Goal: Information Seeking & Learning: Check status

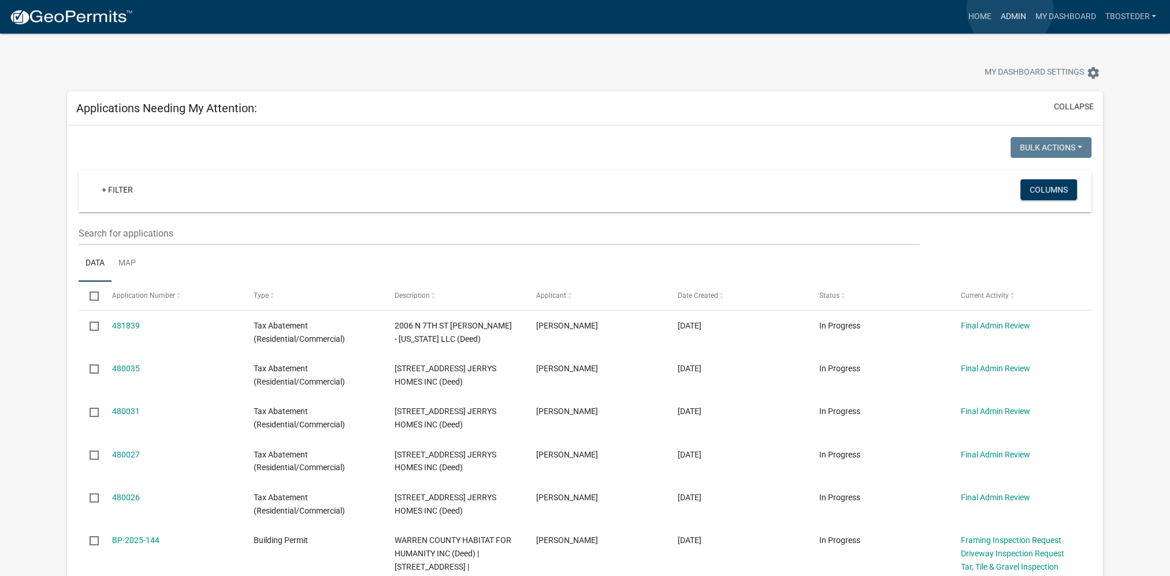
click at [1010, 8] on link "Admin" at bounding box center [1013, 17] width 35 height 22
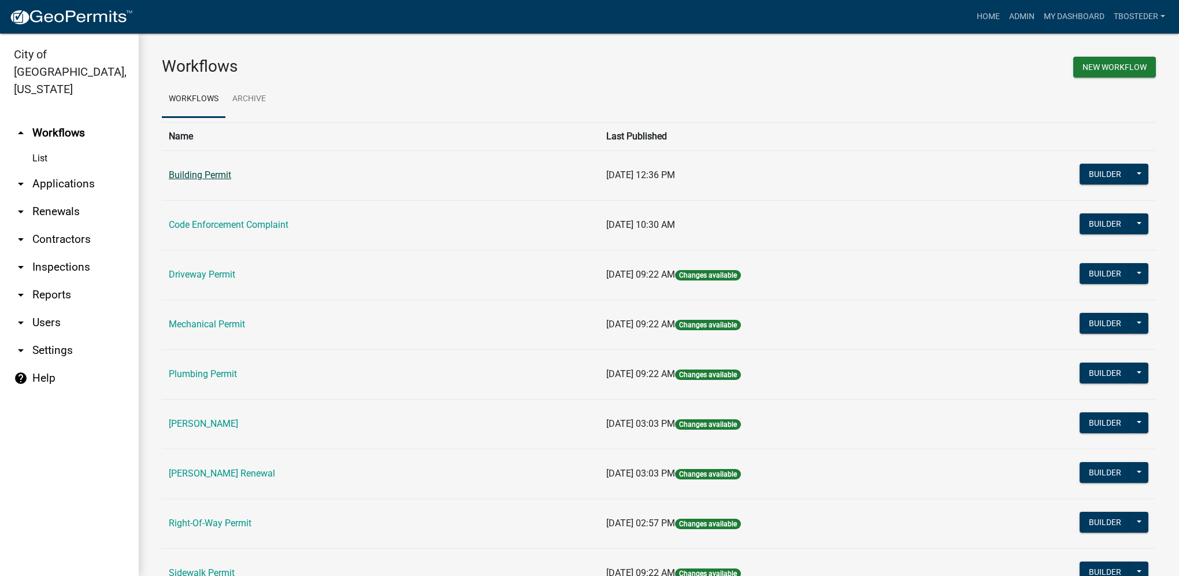
click at [202, 177] on link "Building Permit" at bounding box center [200, 174] width 62 height 11
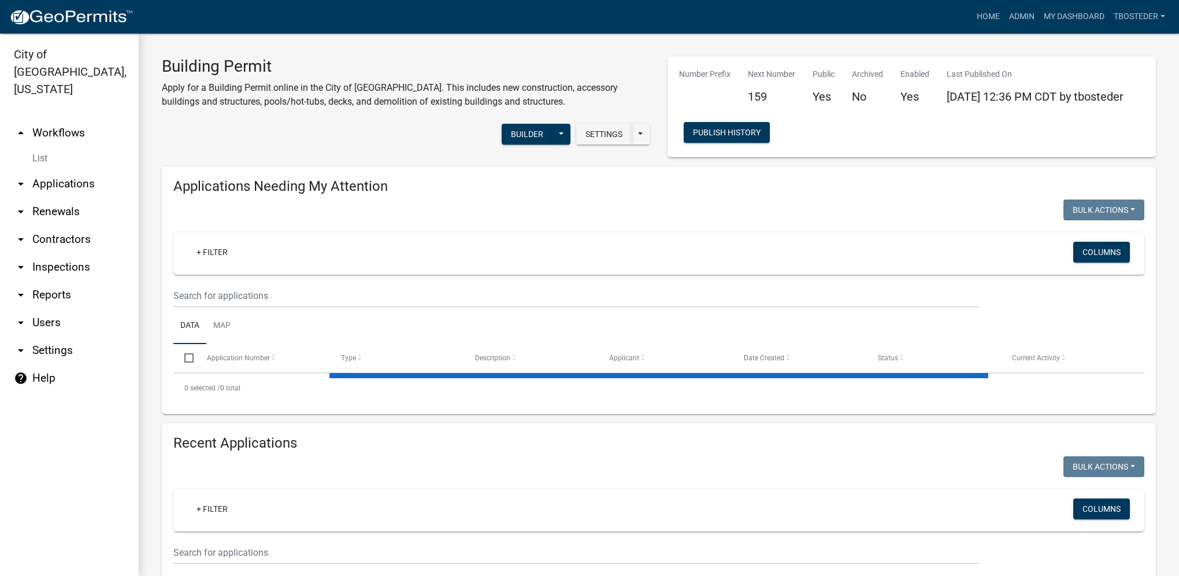
select select "1: 25"
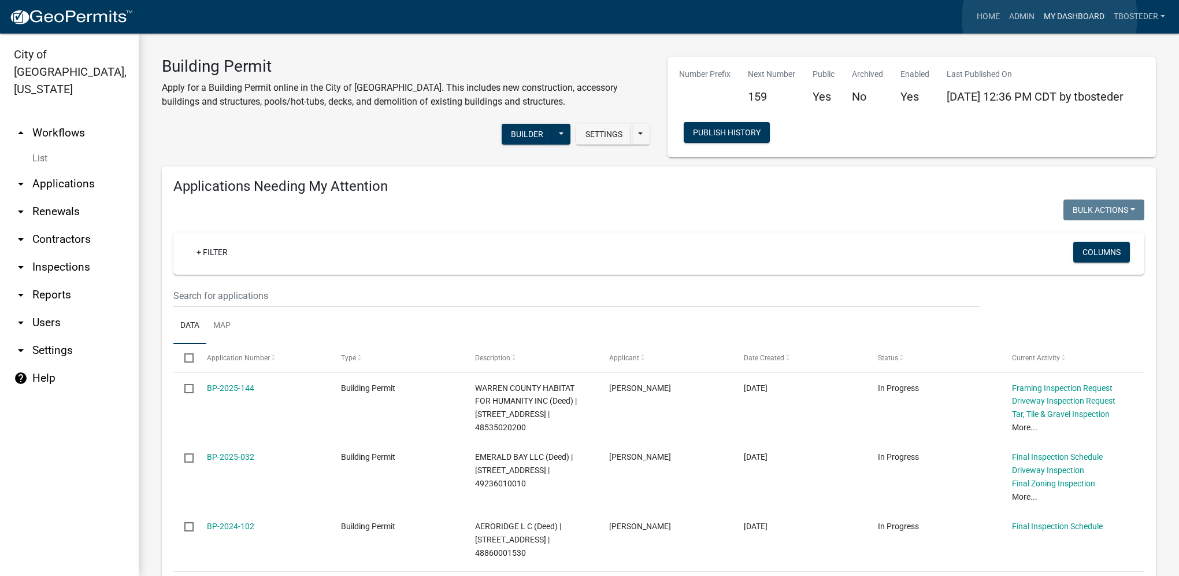
click at [1049, 18] on link "My Dashboard" at bounding box center [1074, 17] width 70 height 22
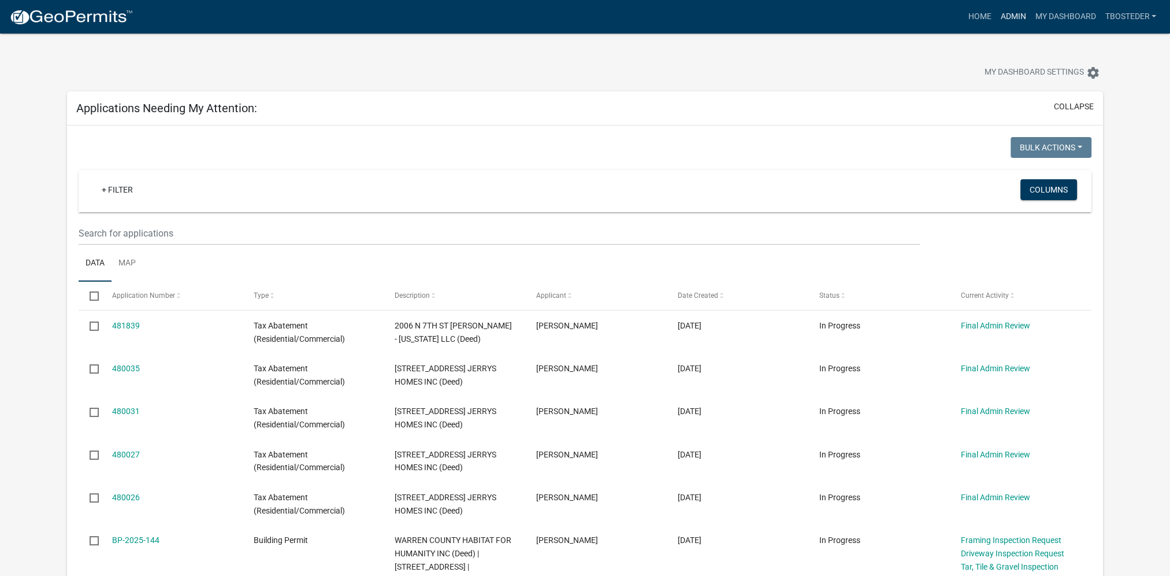
click at [1001, 10] on link "Admin" at bounding box center [1013, 17] width 35 height 22
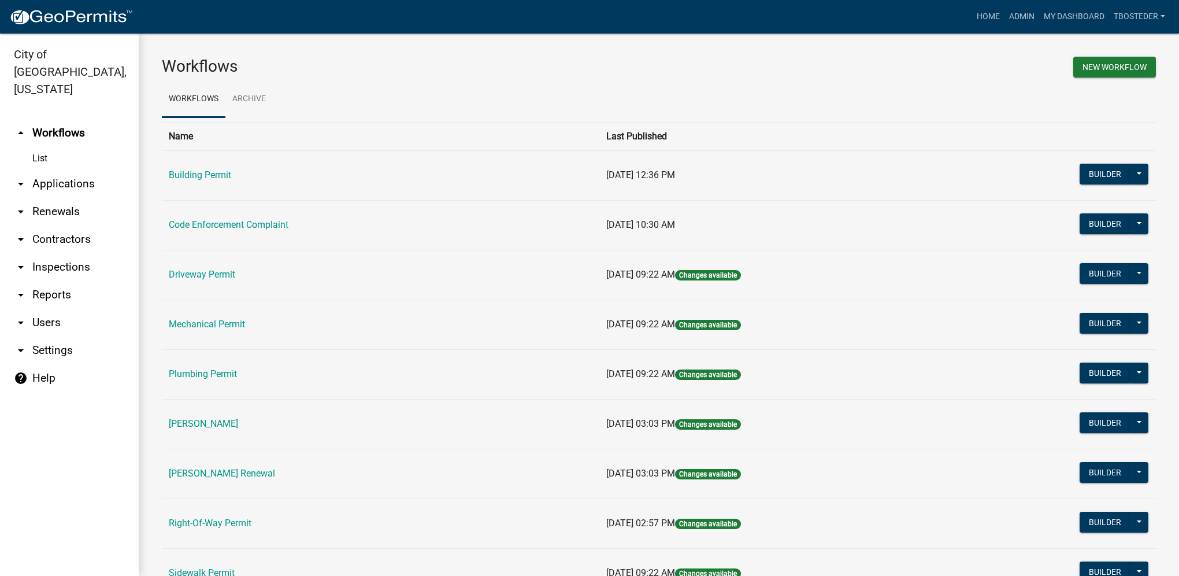
click at [71, 281] on link "arrow_drop_down Reports" at bounding box center [69, 295] width 139 height 28
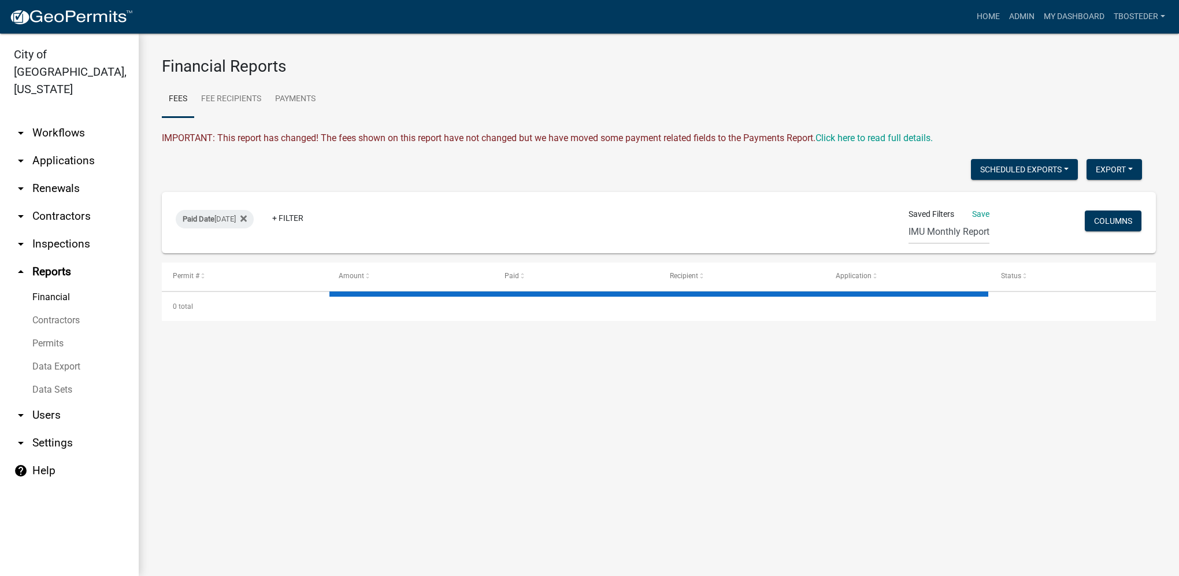
click at [69, 285] on link "Financial" at bounding box center [69, 296] width 139 height 23
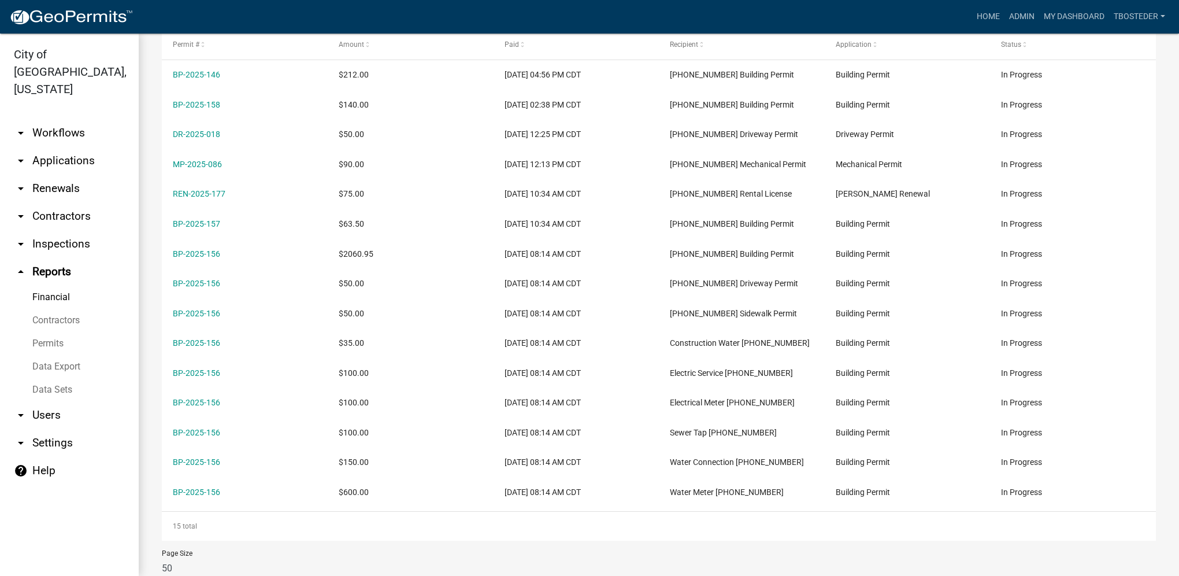
scroll to position [268, 0]
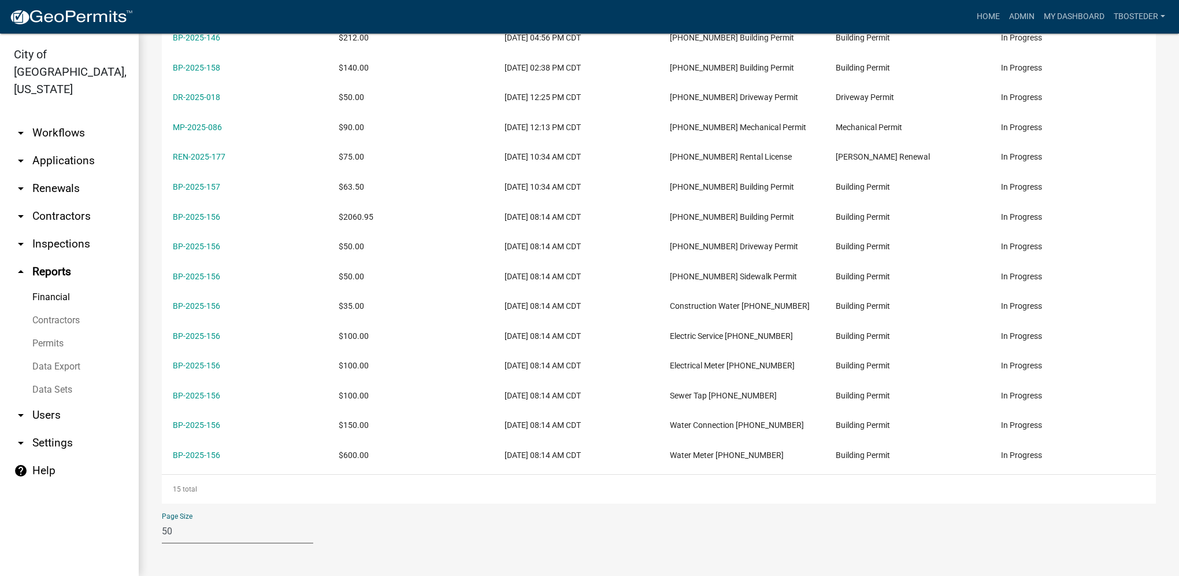
click at [194, 529] on select "10 25 50 100" at bounding box center [237, 531] width 151 height 24
select select "3: 100"
click at [162, 519] on select "10 25 50 100" at bounding box center [237, 531] width 151 height 24
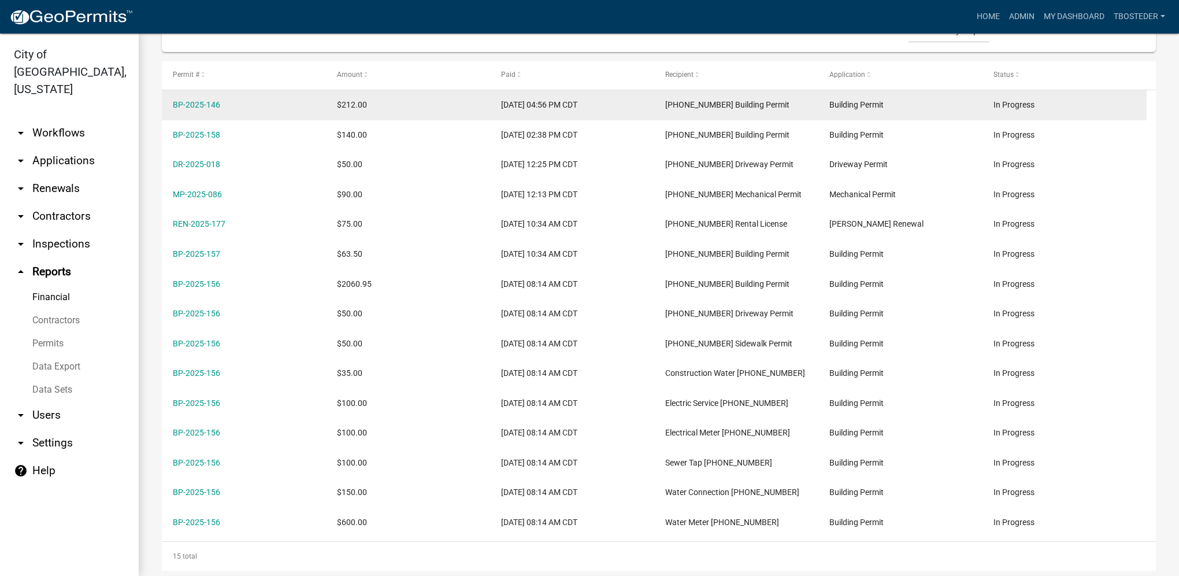
scroll to position [210, 0]
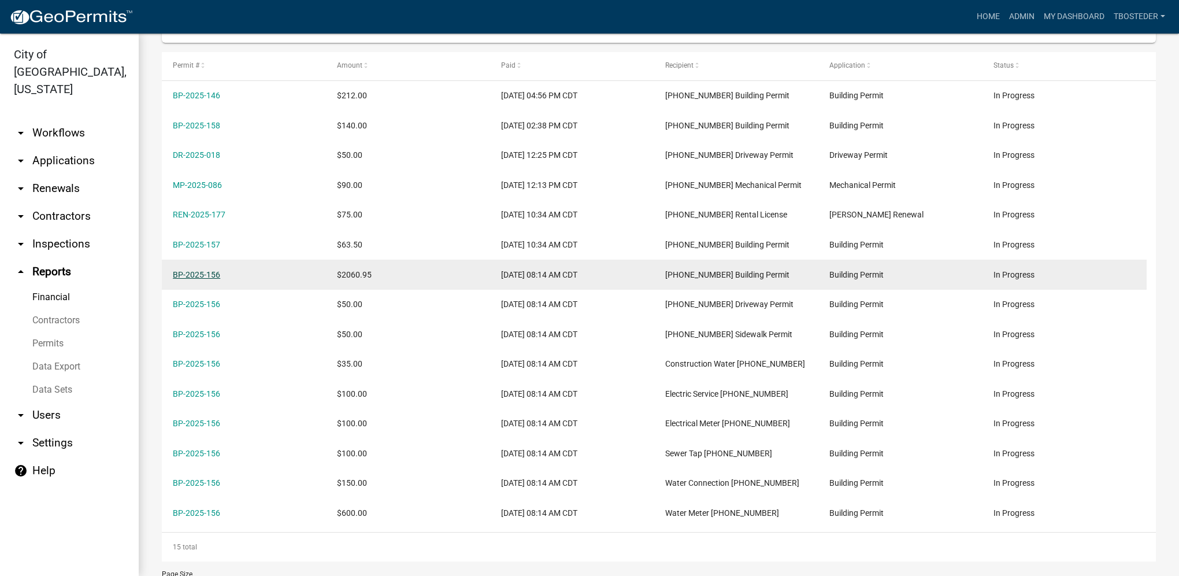
click at [214, 277] on link "BP-2025-156" at bounding box center [196, 274] width 47 height 9
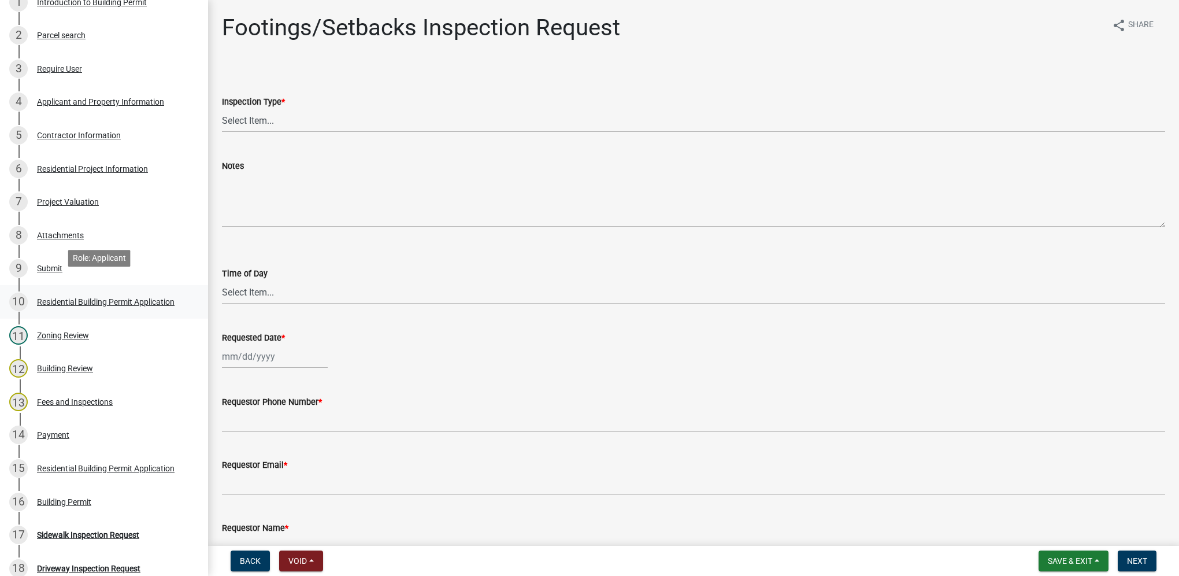
scroll to position [231, 0]
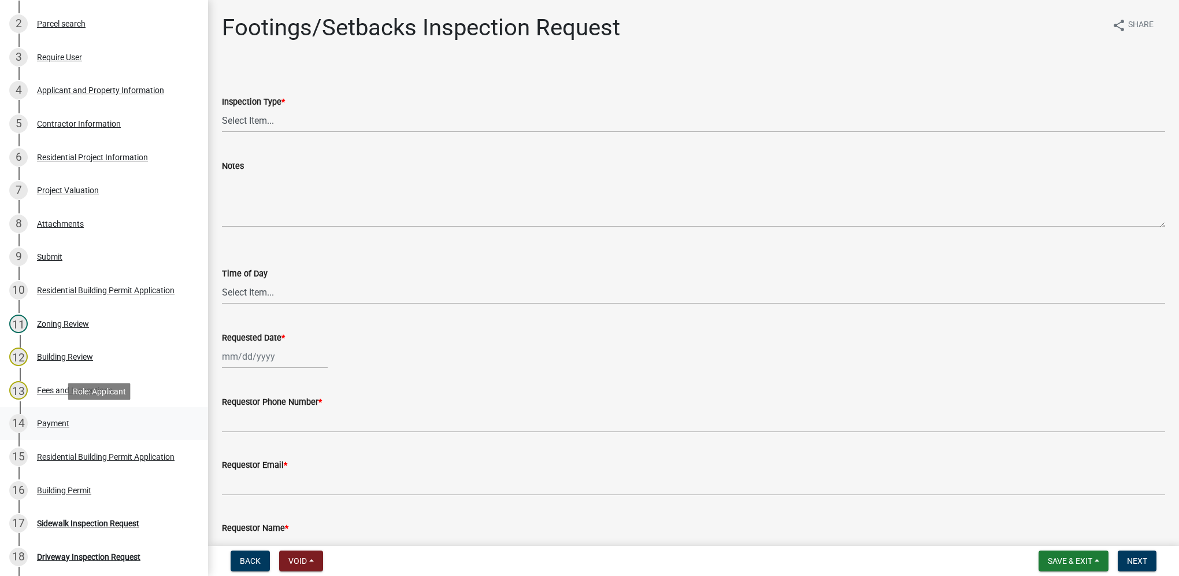
click at [84, 422] on div "14 Payment" at bounding box center [99, 423] width 180 height 18
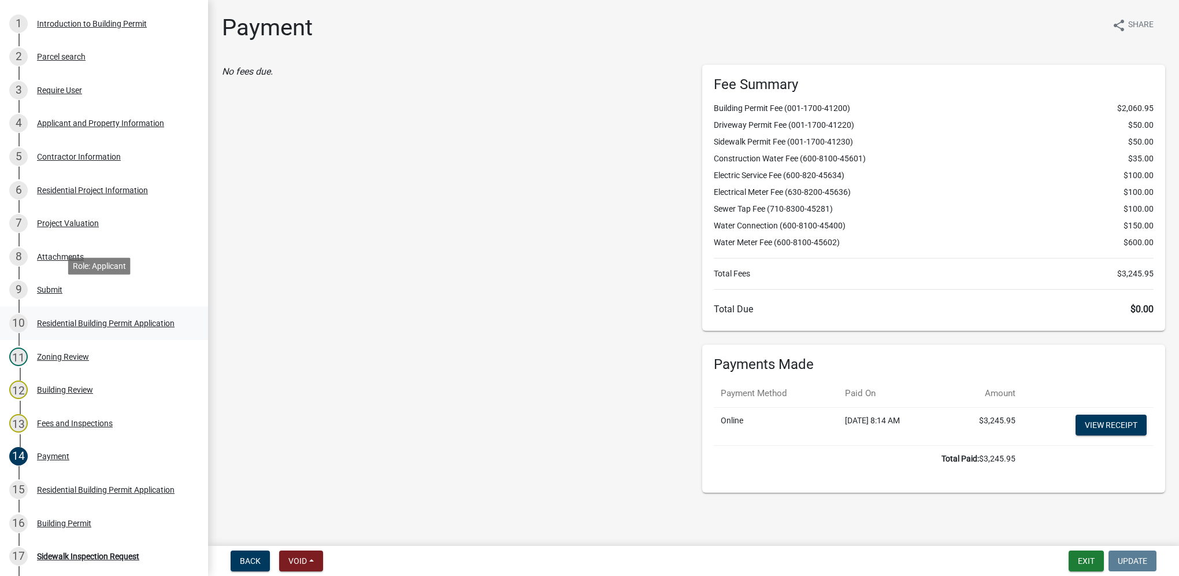
scroll to position [0, 0]
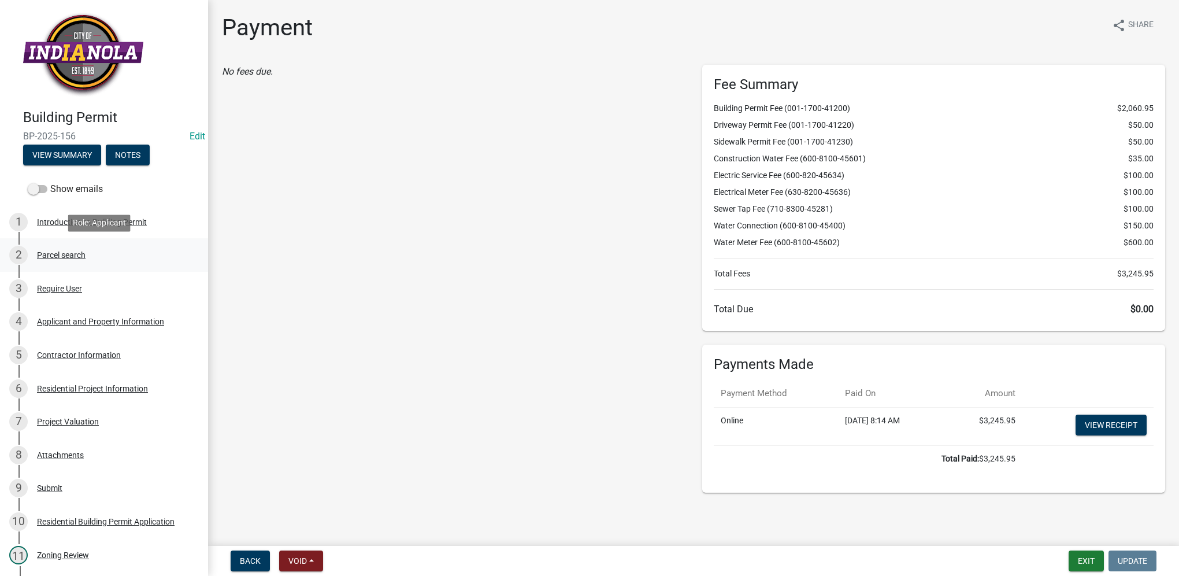
click at [69, 259] on div "Parcel search" at bounding box center [61, 255] width 49 height 8
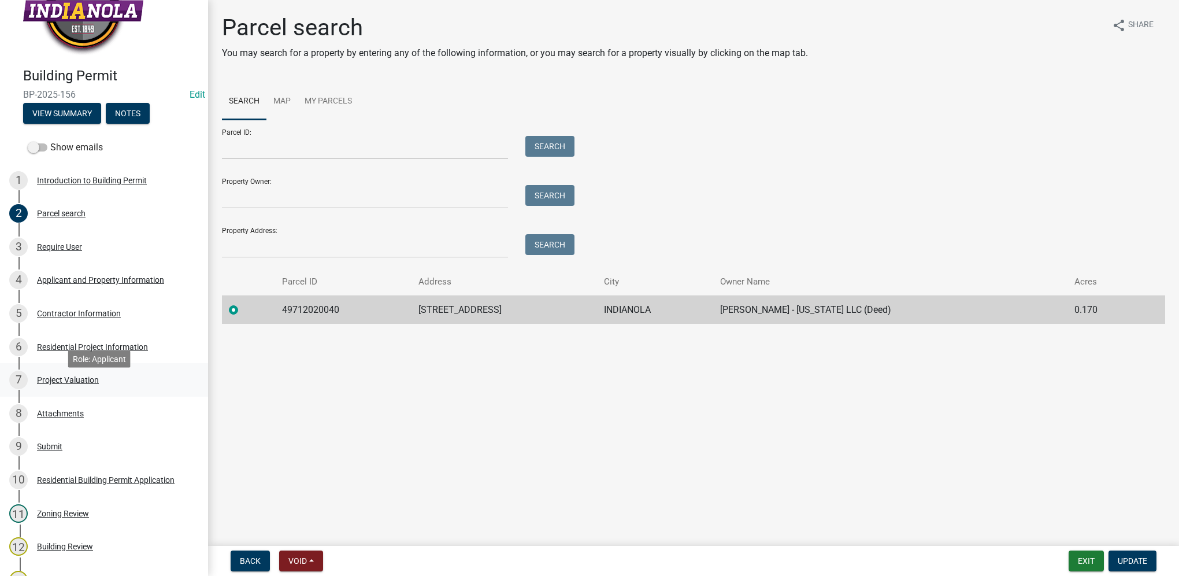
scroll to position [231, 0]
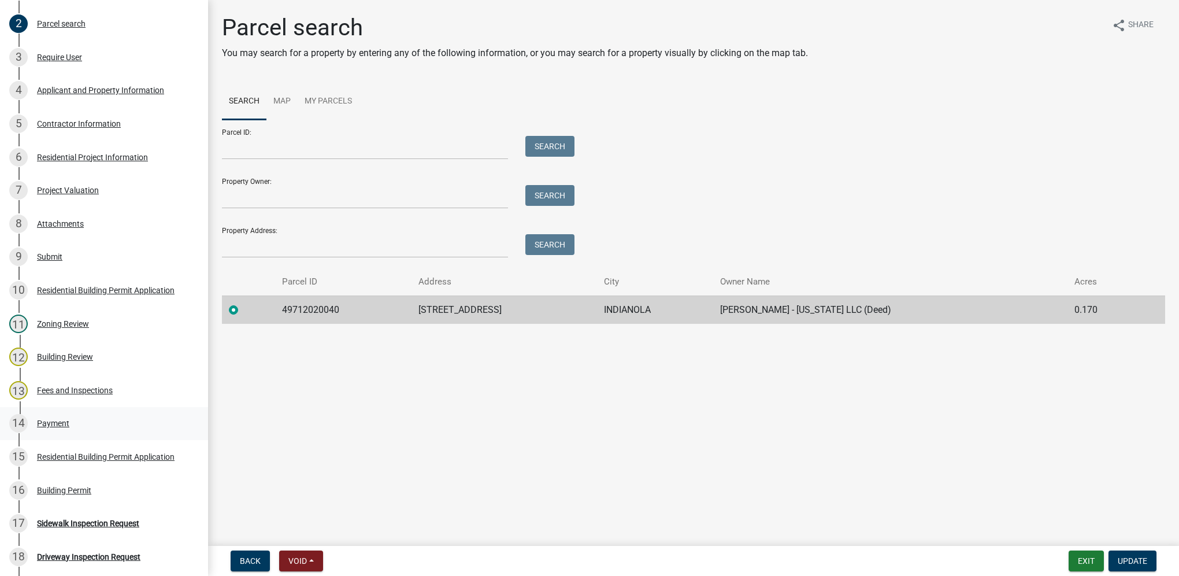
click at [76, 422] on div "14 Payment" at bounding box center [99, 423] width 180 height 18
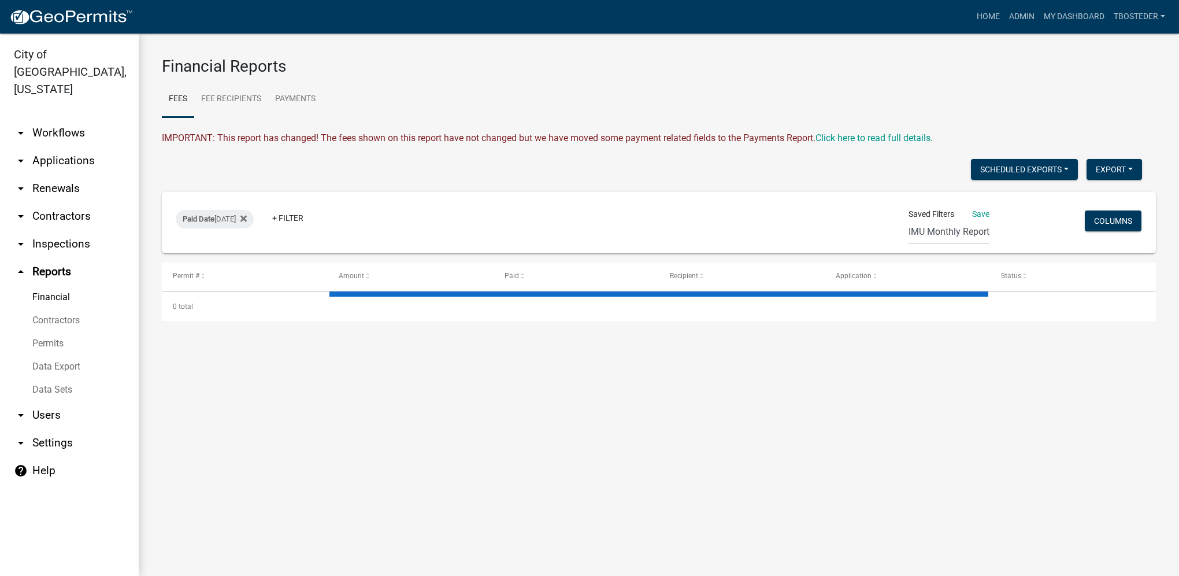
select select "3: 100"
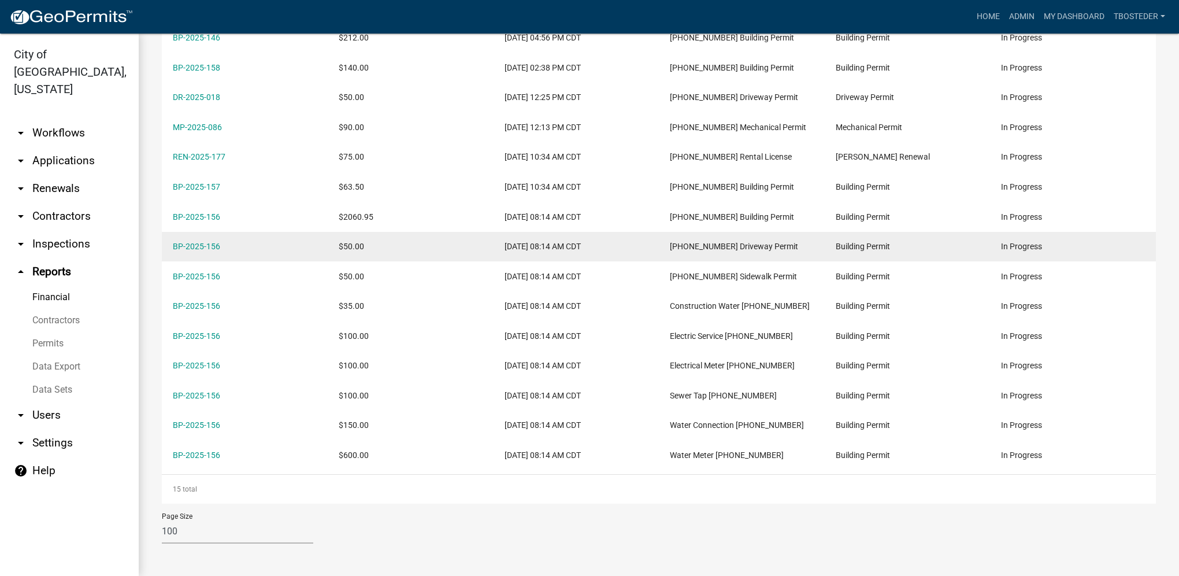
scroll to position [210, 0]
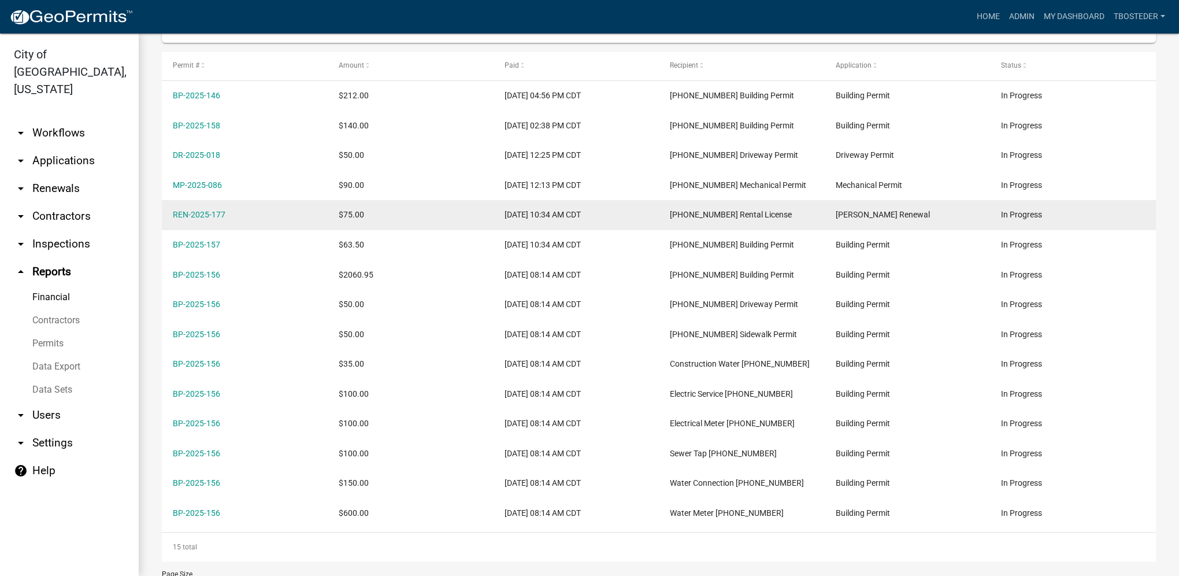
drag, startPoint x: 243, startPoint y: 227, endPoint x: 170, endPoint y: 224, distance: 72.9
click at [170, 224] on datatable-body-cell "REN-2025-177" at bounding box center [245, 215] width 166 height 30
drag, startPoint x: 170, startPoint y: 224, endPoint x: 176, endPoint y: 220, distance: 6.6
copy link "REN-2025-177"
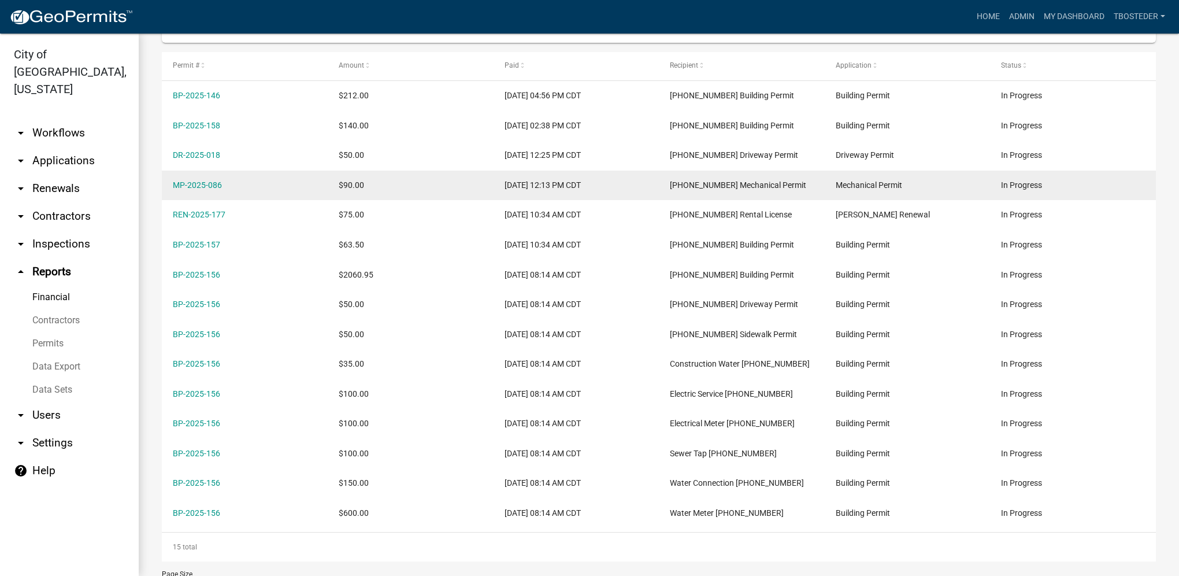
drag, startPoint x: 270, startPoint y: 185, endPoint x: 171, endPoint y: 185, distance: 99.4
click at [171, 185] on datatable-body-cell "MP-2025-086" at bounding box center [245, 185] width 166 height 30
drag, startPoint x: 171, startPoint y: 185, endPoint x: 179, endPoint y: 184, distance: 7.5
copy link "MP-2025-086"
click at [209, 183] on link "MP-2025-086" at bounding box center [197, 184] width 49 height 9
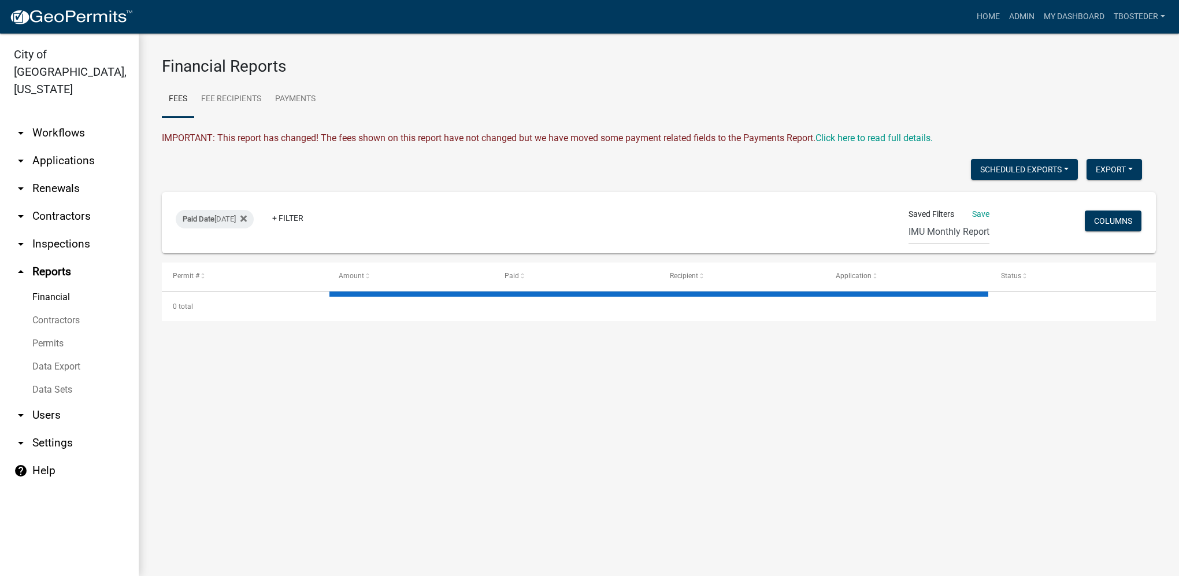
select select "3: 100"
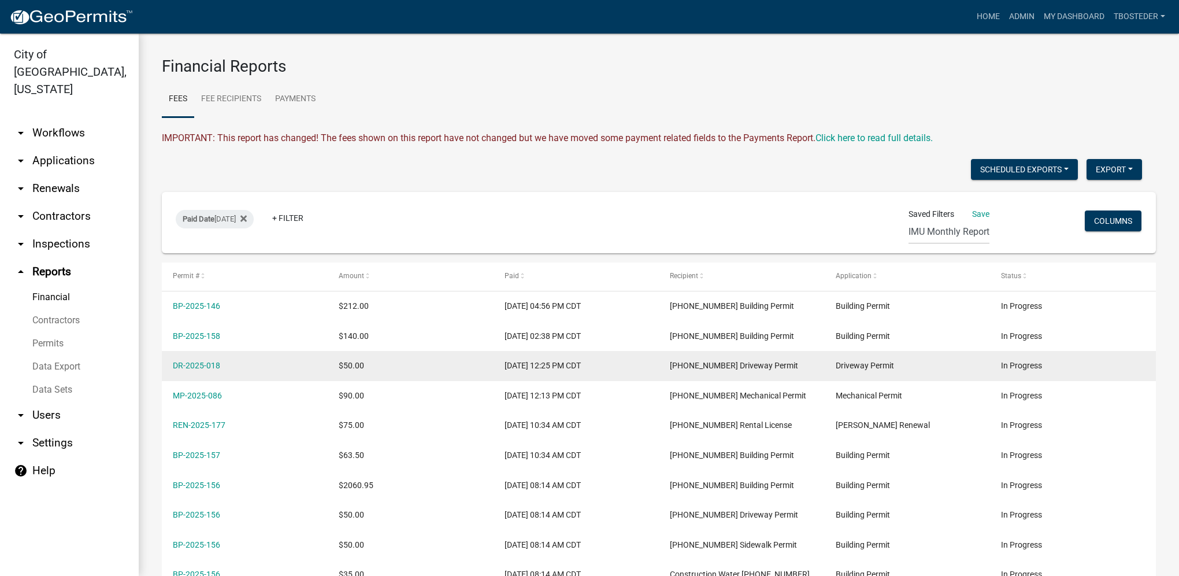
drag, startPoint x: 258, startPoint y: 362, endPoint x: 172, endPoint y: 351, distance: 87.4
click at [172, 351] on datatable-body-cell "DR-2025-018" at bounding box center [245, 366] width 166 height 30
drag, startPoint x: 172, startPoint y: 351, endPoint x: 187, endPoint y: 365, distance: 21.3
copy link "DR-2025-018"
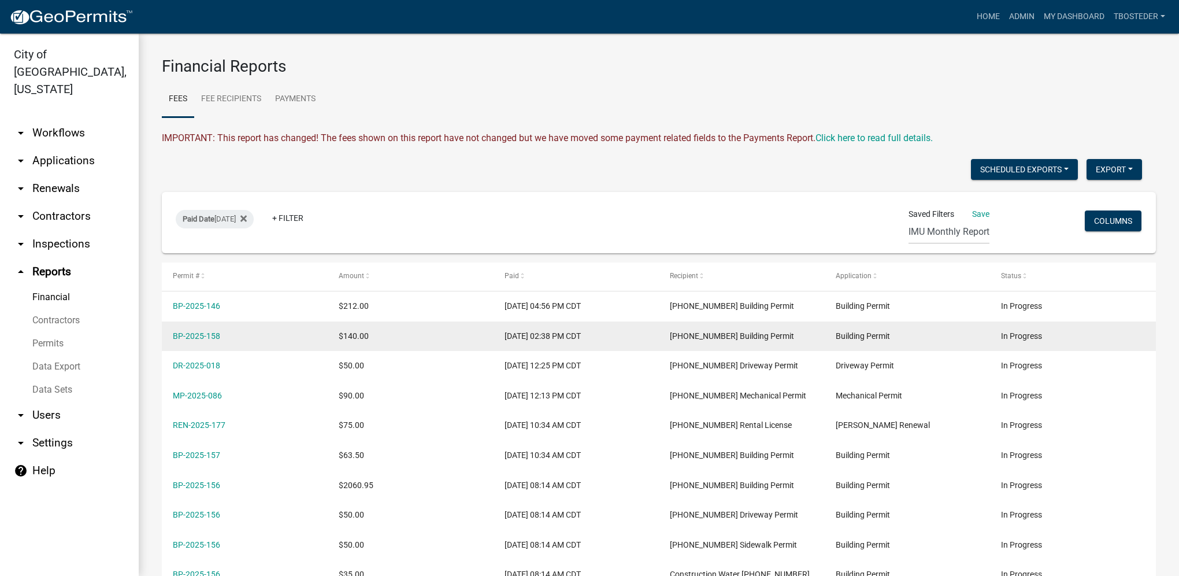
drag, startPoint x: 254, startPoint y: 335, endPoint x: 169, endPoint y: 333, distance: 85.0
click at [169, 333] on datatable-body-cell "BP-2025-158" at bounding box center [245, 336] width 166 height 30
drag, startPoint x: 169, startPoint y: 333, endPoint x: 179, endPoint y: 335, distance: 10.1
copy link "BP-2025-158"
click at [190, 332] on link "BP-2025-158" at bounding box center [196, 335] width 47 height 9
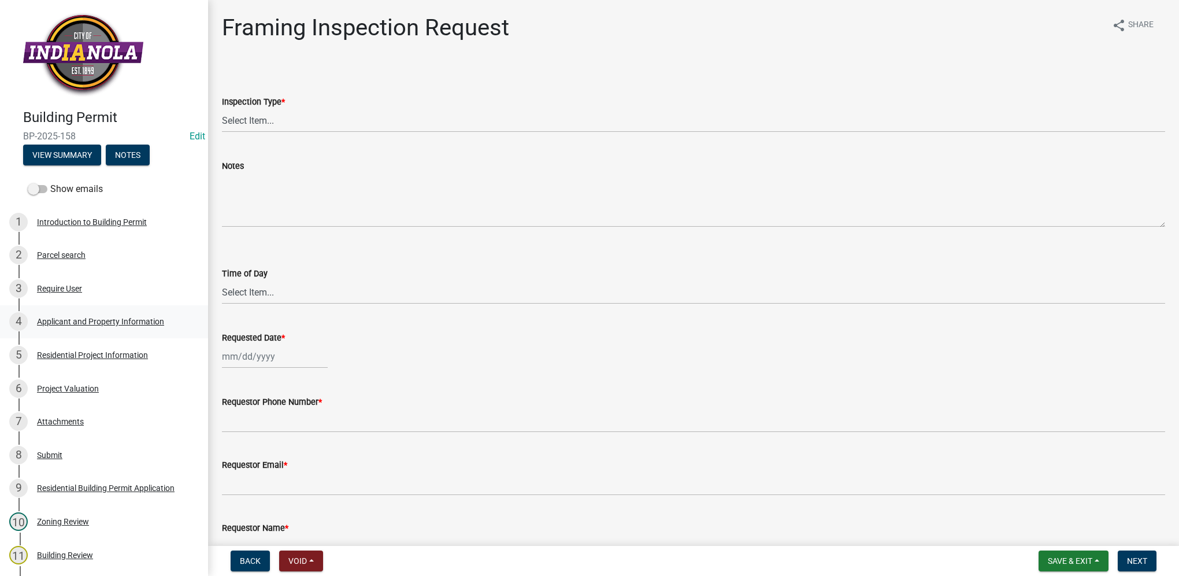
click at [70, 315] on div "4 Applicant and Property Information" at bounding box center [99, 321] width 180 height 18
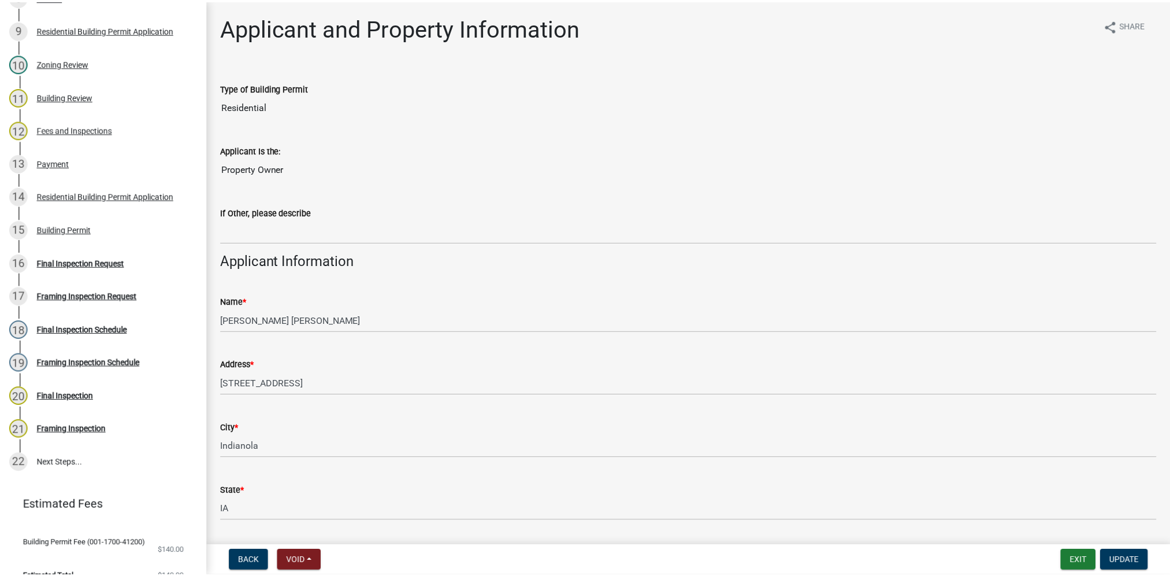
scroll to position [476, 0]
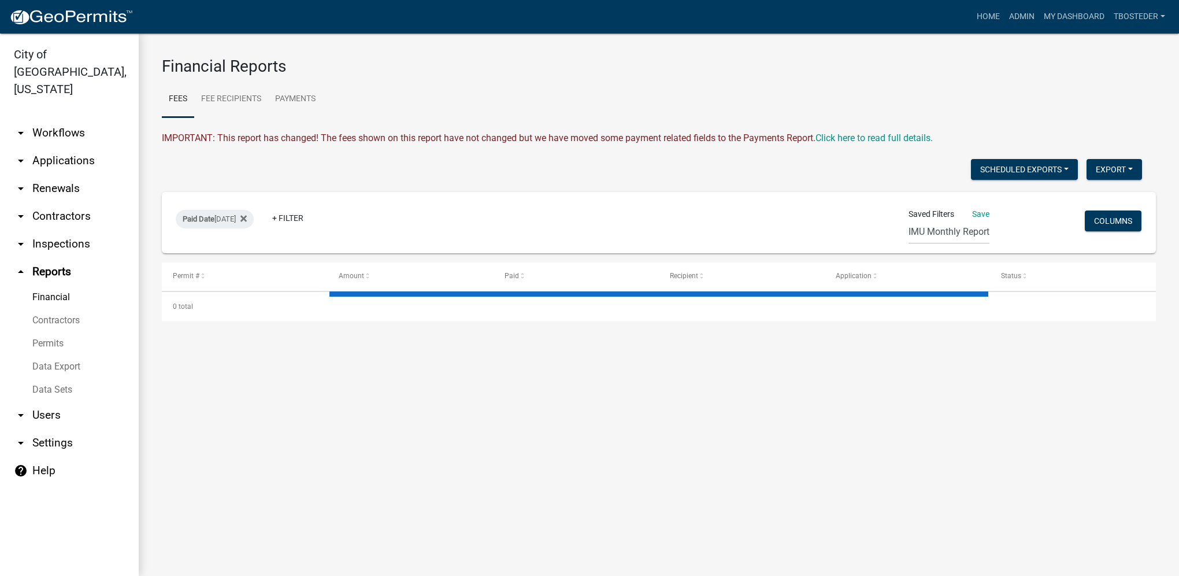
select select "3: 100"
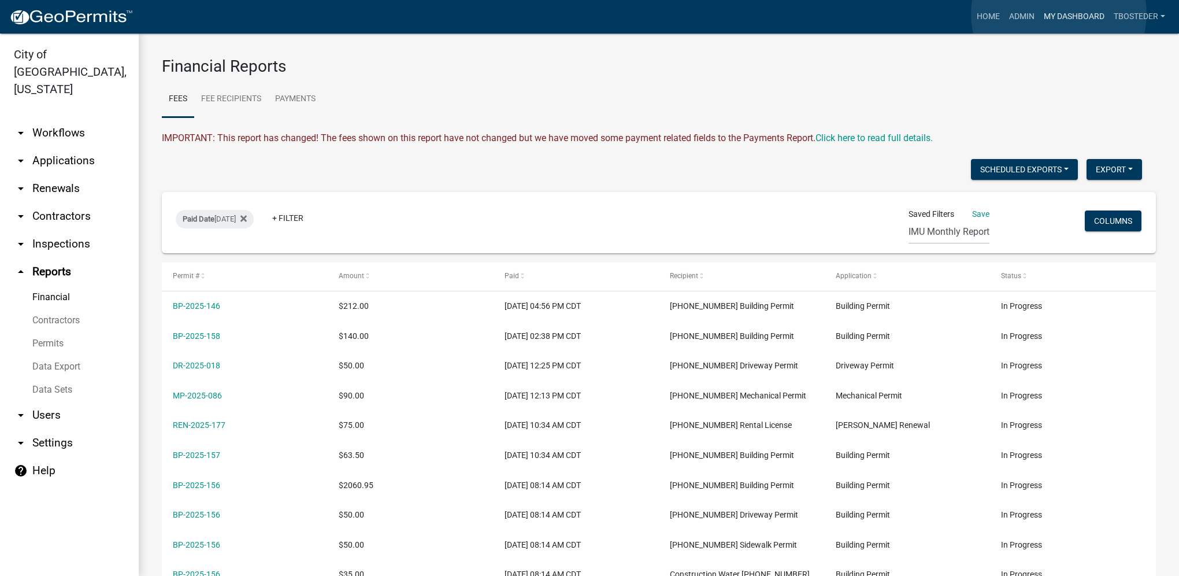
click at [1059, 14] on link "My Dashboard" at bounding box center [1074, 17] width 70 height 22
